Goal: Task Accomplishment & Management: Manage account settings

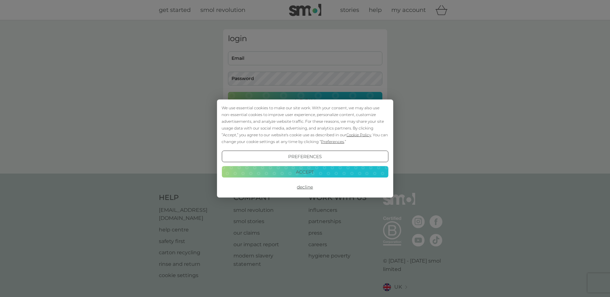
click at [310, 185] on button "Decline" at bounding box center [305, 187] width 167 height 12
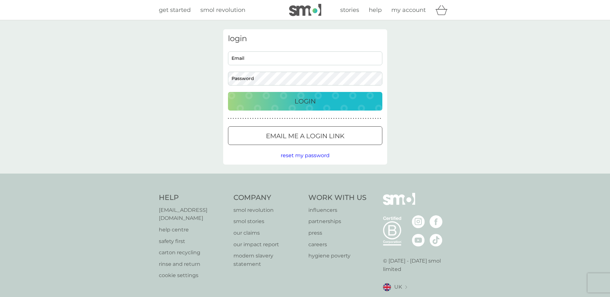
click at [261, 55] on input "Email" at bounding box center [305, 58] width 154 height 14
type input "[EMAIL_ADDRESS][DOMAIN_NAME]"
click at [292, 154] on span "reset my password" at bounding box center [305, 155] width 49 height 6
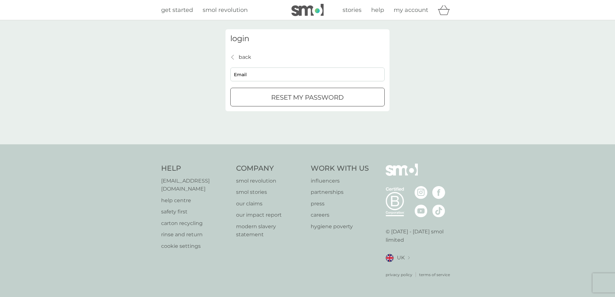
click at [276, 71] on input "Email" at bounding box center [307, 75] width 154 height 14
type input "[EMAIL_ADDRESS][DOMAIN_NAME]"
click at [278, 104] on button "reset my password" at bounding box center [307, 97] width 154 height 19
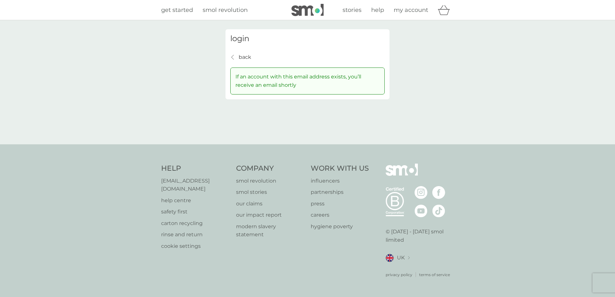
click at [242, 39] on h3 "login" at bounding box center [307, 38] width 154 height 9
click at [242, 56] on p "back" at bounding box center [245, 57] width 13 height 8
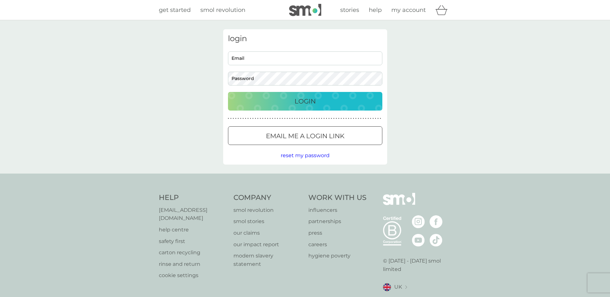
click at [254, 54] on input "Email" at bounding box center [305, 58] width 154 height 14
type input "[EMAIL_ADDRESS][PERSON_NAME][DOMAIN_NAME]"
click at [308, 56] on input "[EMAIL_ADDRESS][PERSON_NAME][DOMAIN_NAME]" at bounding box center [305, 58] width 154 height 14
drag, startPoint x: 312, startPoint y: 61, endPoint x: 213, endPoint y: 67, distance: 99.5
click at [213, 67] on div "login [EMAIL_ADDRESS][PERSON_NAME][DOMAIN_NAME] Email Password Login ● ● ● ● ● …" at bounding box center [305, 96] width 610 height 153
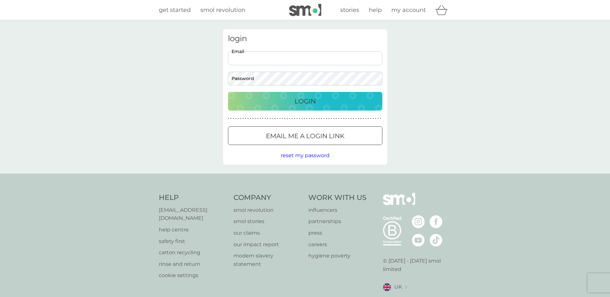
click at [242, 60] on input "Email" at bounding box center [305, 58] width 154 height 14
type input "[EMAIL_ADDRESS][DOMAIN_NAME]"
click at [228, 92] on button "Login" at bounding box center [305, 101] width 154 height 19
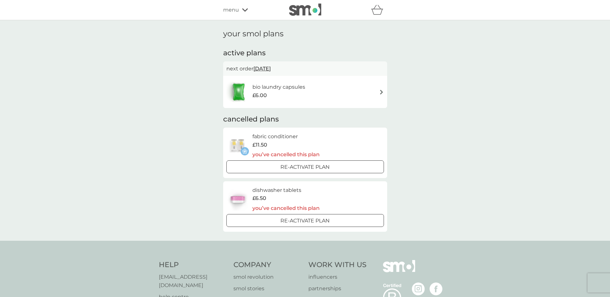
click at [277, 87] on h6 "bio laundry capsules" at bounding box center [278, 87] width 53 height 8
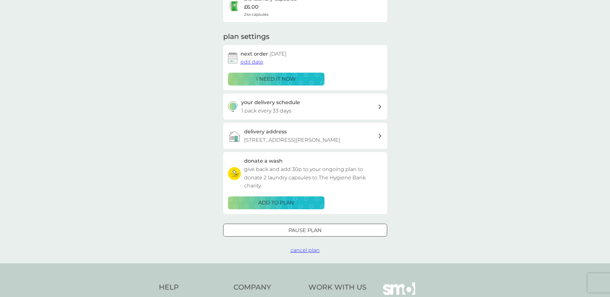
scroll to position [64, 0]
click at [300, 250] on span "cancel plan" at bounding box center [304, 250] width 29 height 6
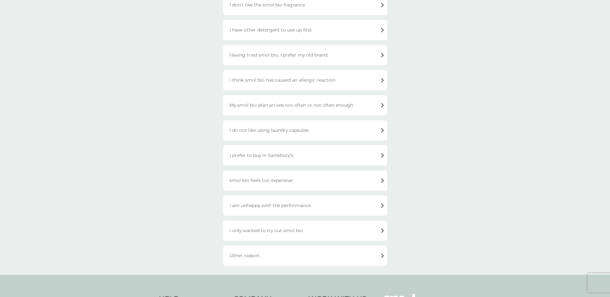
scroll to position [96, 0]
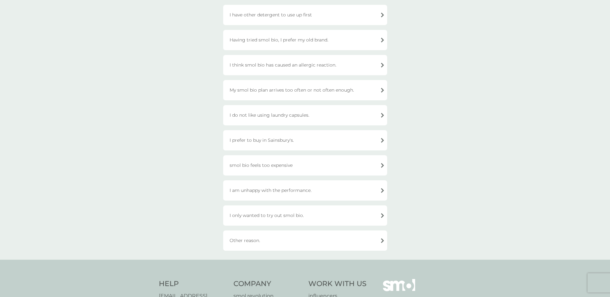
click at [257, 241] on div "Other reason." at bounding box center [305, 241] width 164 height 20
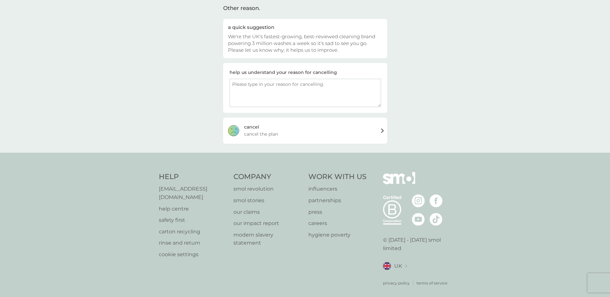
click at [279, 86] on textarea at bounding box center [305, 93] width 151 height 28
type textarea "Trying to reduce the toxic chemicals in my household"
click at [270, 135] on span "cancel the plan" at bounding box center [261, 134] width 34 height 7
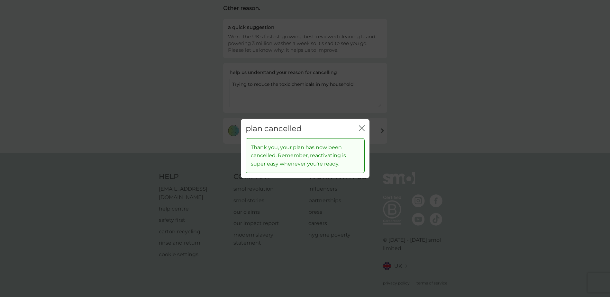
click at [360, 131] on button "close" at bounding box center [362, 128] width 6 height 7
